Goal: Check status: Check status

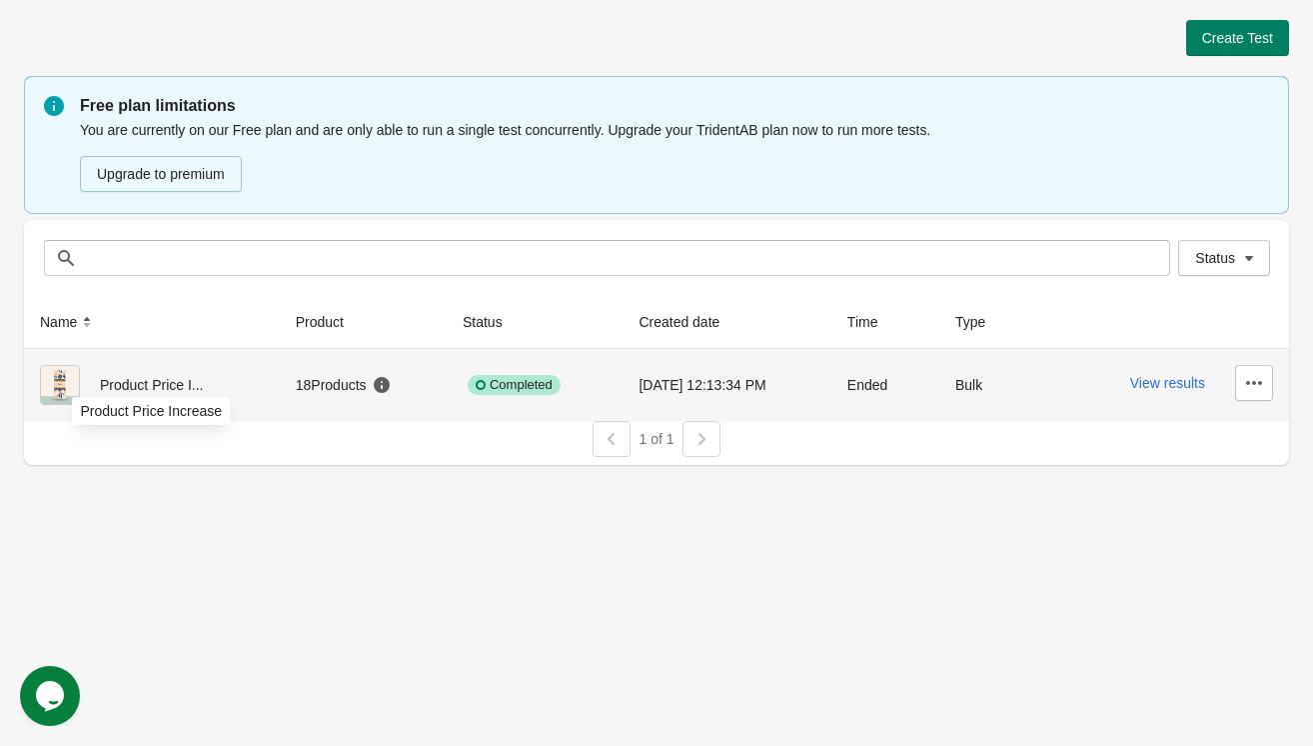
click at [147, 389] on span "Product Price I..." at bounding box center [151, 385] width 103 height 16
click at [1166, 383] on button "View results" at bounding box center [1168, 383] width 75 height 16
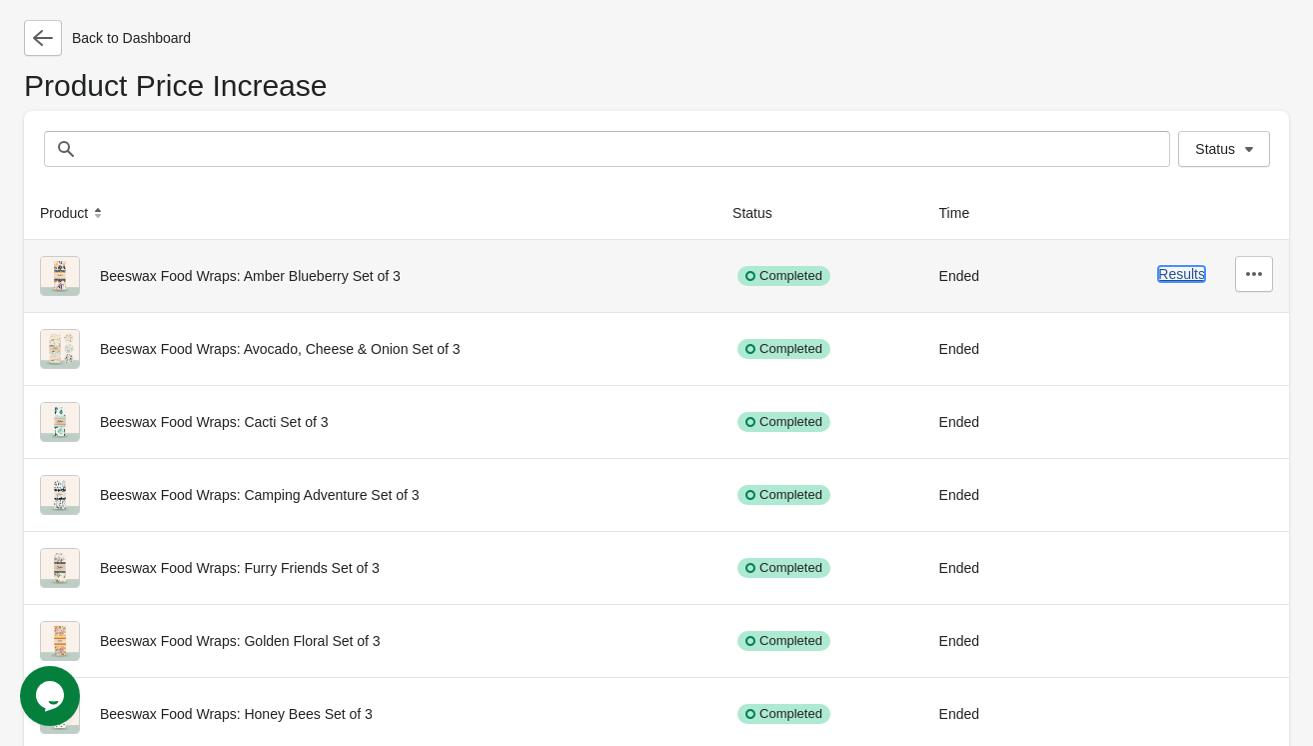
click at [1183, 274] on button "Results" at bounding box center [1182, 274] width 47 height 16
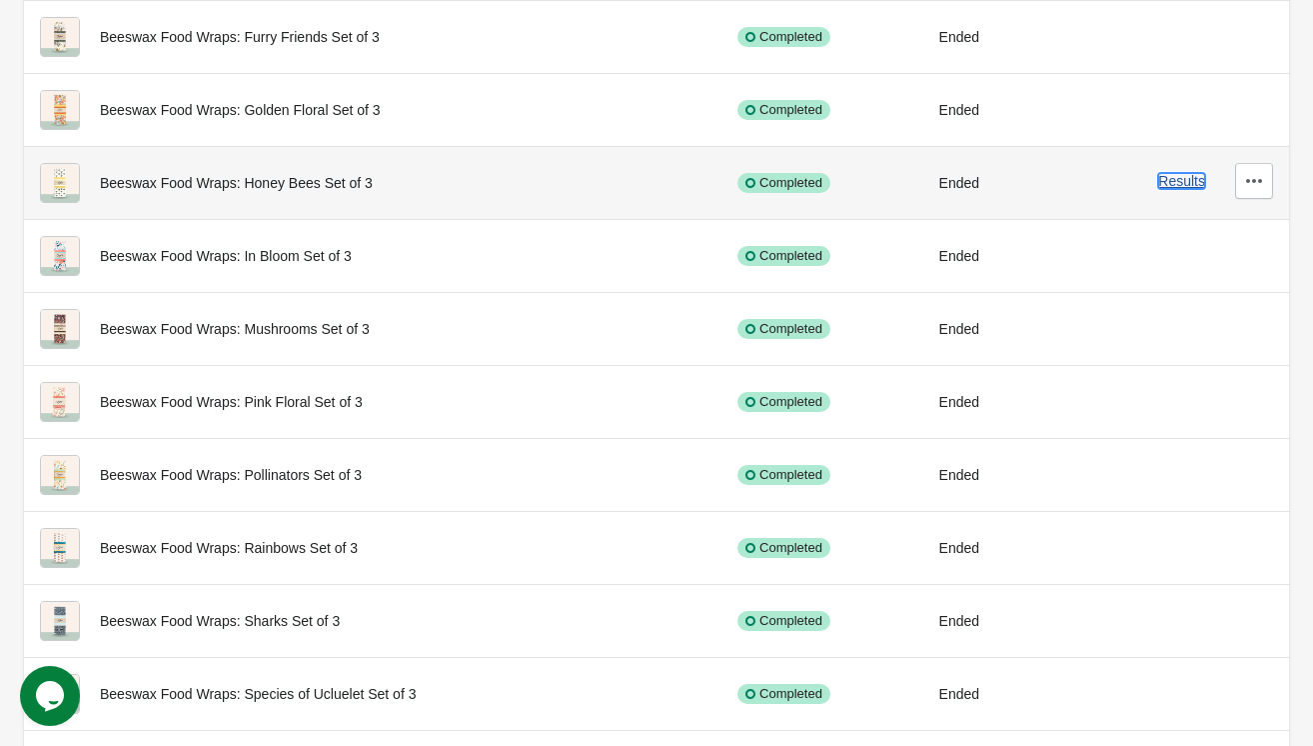
click at [1174, 179] on button "Results" at bounding box center [1182, 181] width 47 height 16
